Goal: Task Accomplishment & Management: Use online tool/utility

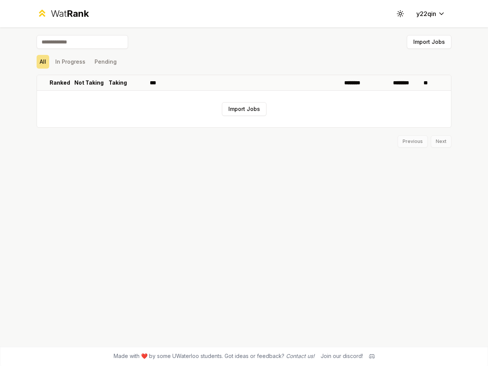
click at [400, 14] on icon at bounding box center [400, 13] width 7 height 7
click at [429, 42] on button "Import Jobs" at bounding box center [429, 42] width 45 height 14
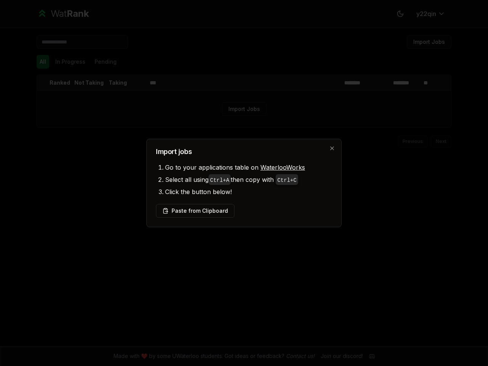
click at [43, 62] on div at bounding box center [244, 183] width 488 height 366
click at [70, 62] on div at bounding box center [244, 183] width 488 height 366
click at [105, 62] on button "Pending" at bounding box center [106, 62] width 28 height 14
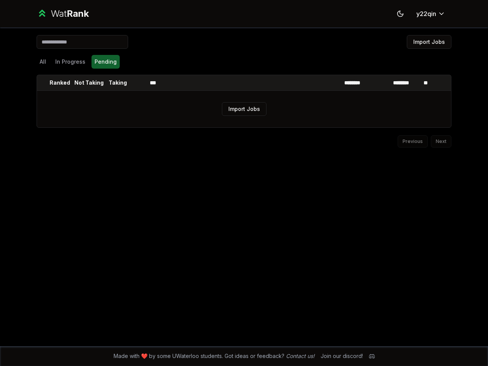
click at [43, 83] on th at bounding box center [43, 82] width 12 height 15
click at [60, 83] on p "Ranked" at bounding box center [60, 83] width 21 height 8
click at [89, 83] on p "Not Taking" at bounding box center [88, 83] width 29 height 8
click at [118, 83] on p "Taking" at bounding box center [118, 83] width 18 height 8
click at [138, 83] on th at bounding box center [138, 82] width 18 height 15
